Goal: Task Accomplishment & Management: Manage account settings

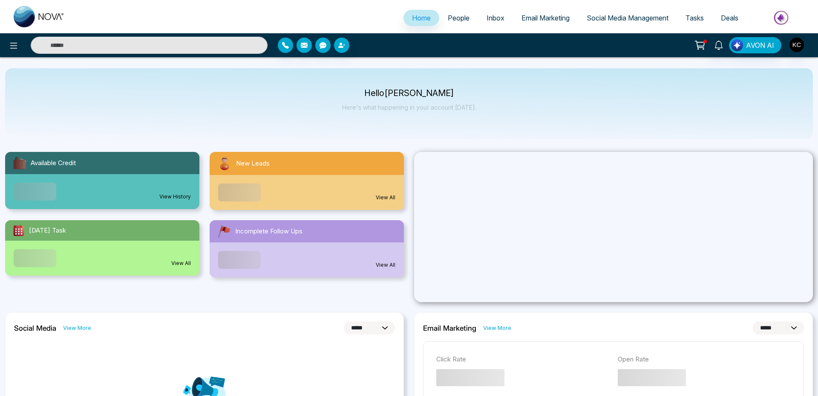
select select "*"
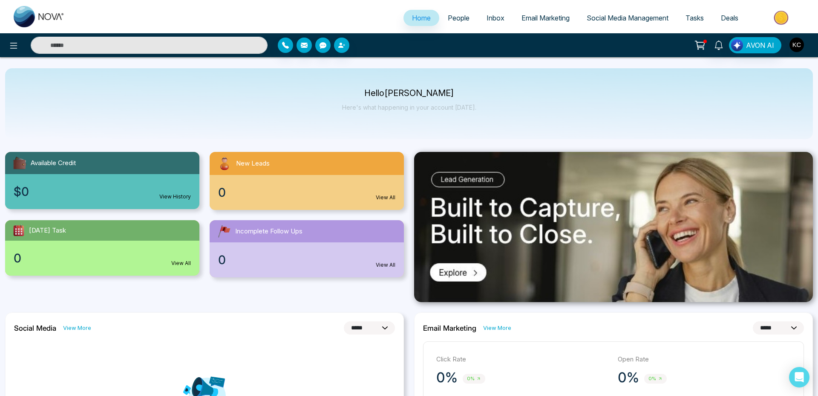
click at [792, 42] on img "button" at bounding box center [797, 45] width 14 height 14
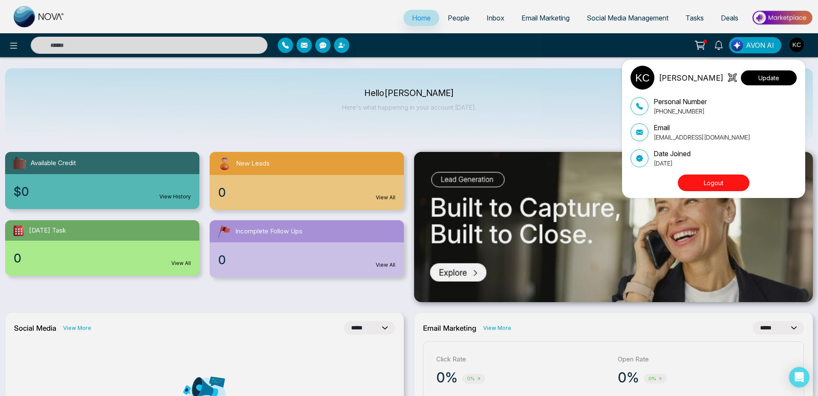
click at [775, 82] on button "Update" at bounding box center [769, 77] width 56 height 15
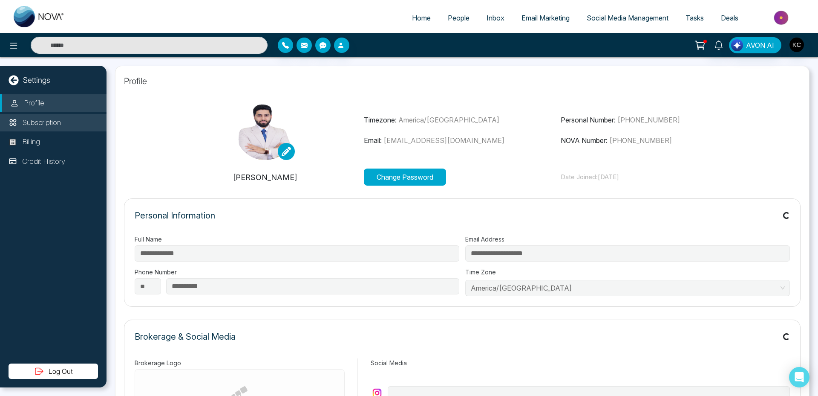
type input "**********"
click at [70, 119] on li "Subscription" at bounding box center [53, 123] width 107 height 18
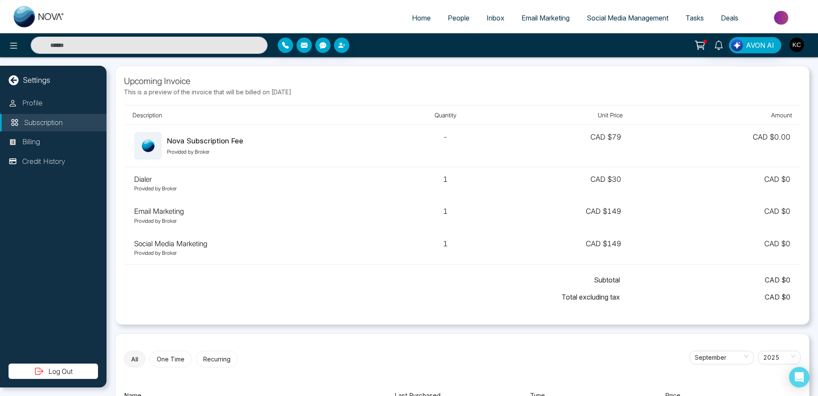
click at [801, 44] on img "button" at bounding box center [797, 45] width 14 height 14
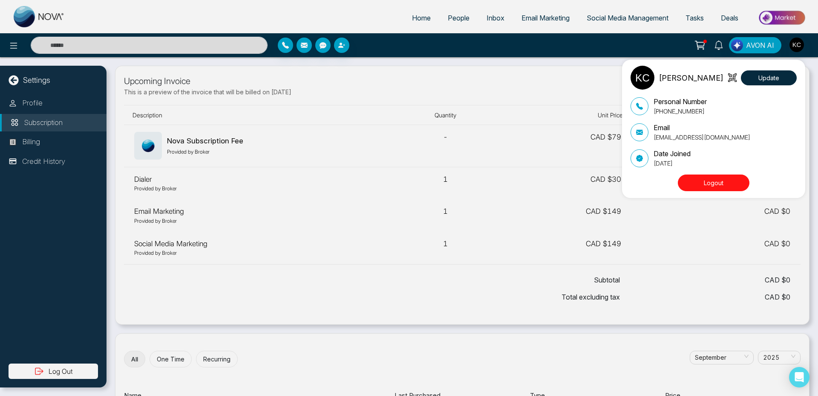
click at [727, 175] on button "Logout" at bounding box center [714, 182] width 72 height 17
